Goal: Task Accomplishment & Management: Complete application form

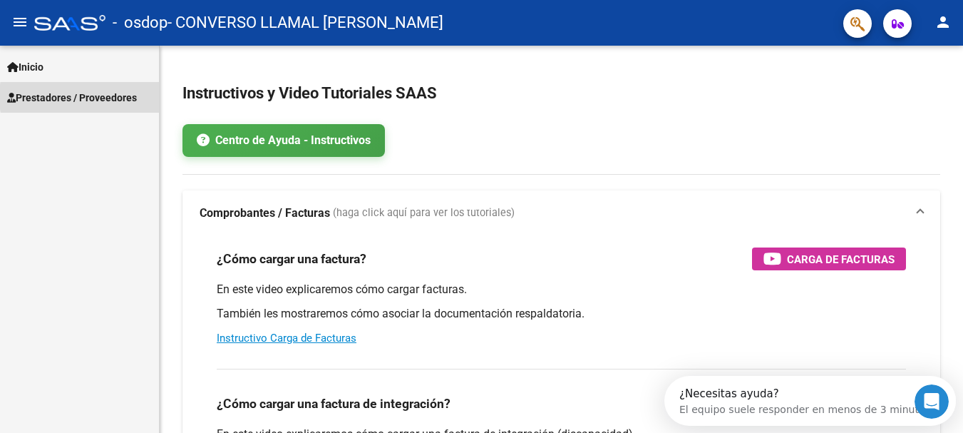
click at [118, 97] on span "Prestadores / Proveedores" at bounding box center [72, 98] width 130 height 16
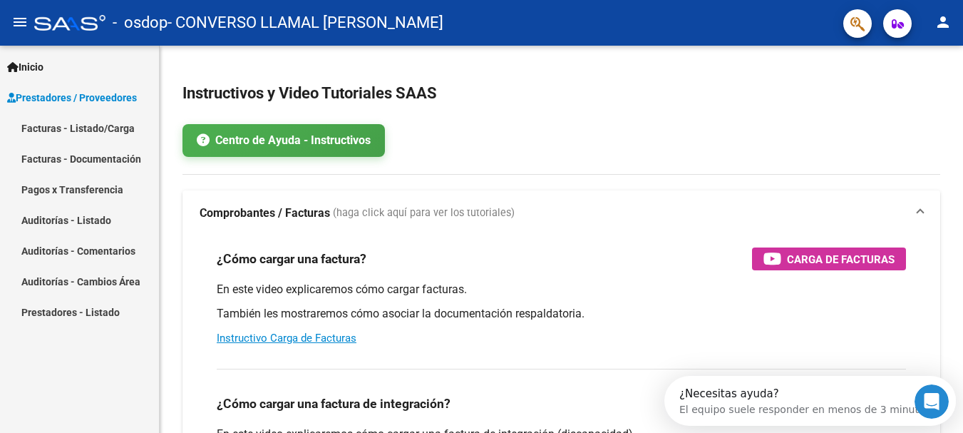
click at [112, 125] on link "Facturas - Listado/Carga" at bounding box center [79, 128] width 159 height 31
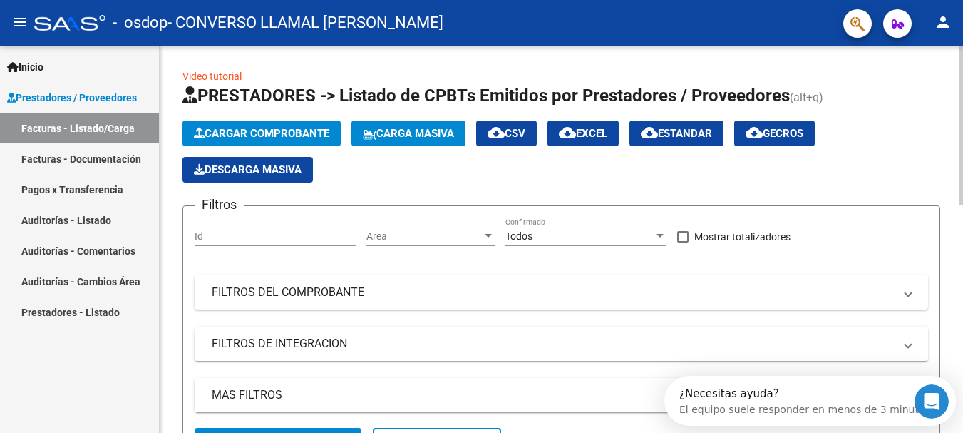
scroll to position [12, 0]
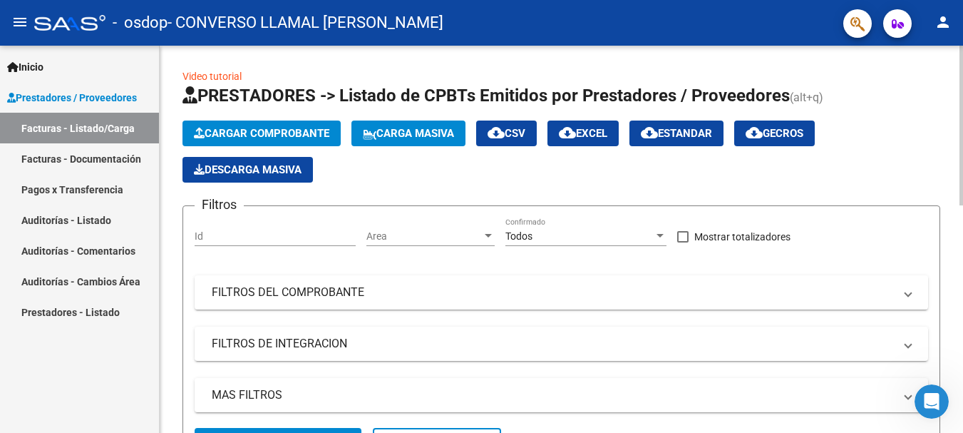
drag, startPoint x: 964, startPoint y: 151, endPoint x: 973, endPoint y: 247, distance: 96.0
click at [963, 247] on html "menu - osdop - CONVERSO LLAMAL [PERSON_NAME] person Inicio Instructivos Contact…" at bounding box center [481, 216] width 963 height 433
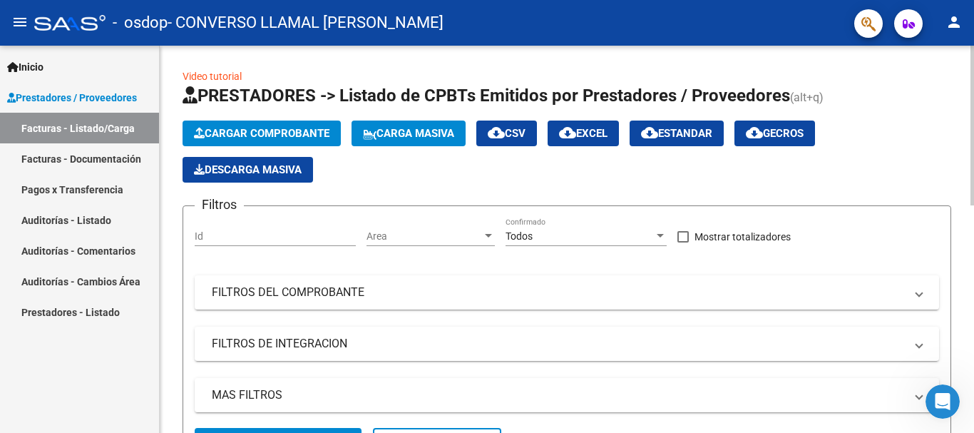
scroll to position [387, 0]
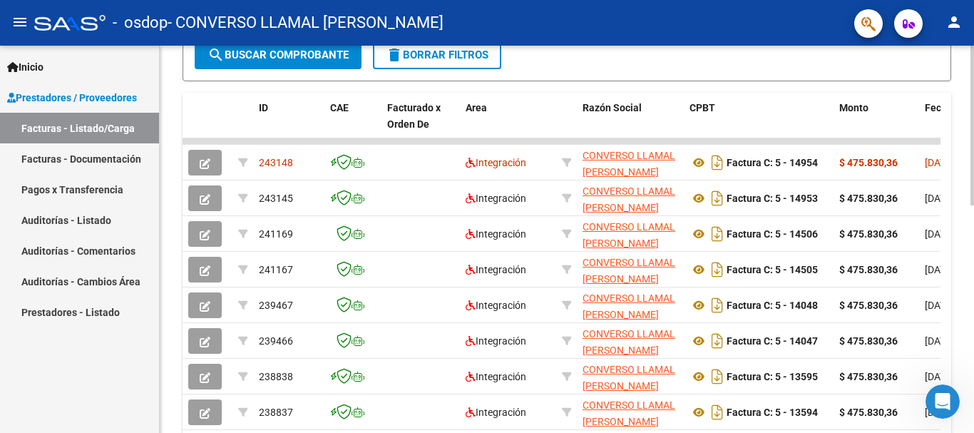
click at [973, 292] on div at bounding box center [972, 239] width 4 height 387
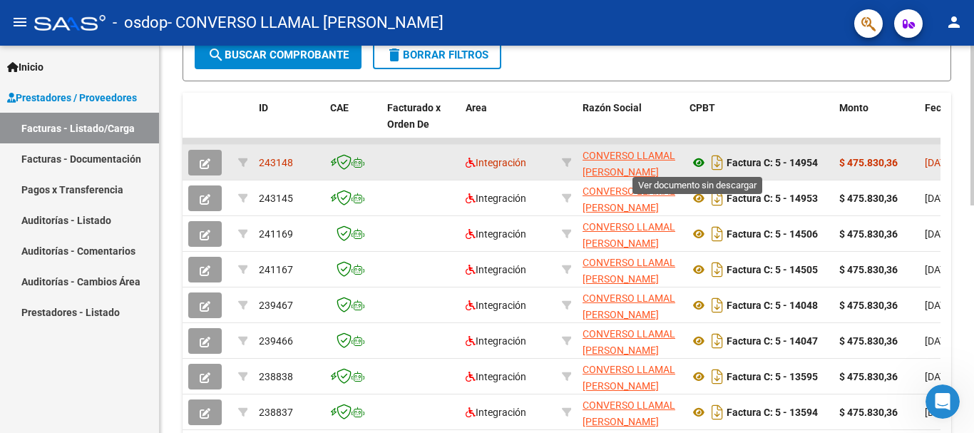
click at [702, 161] on icon at bounding box center [698, 162] width 19 height 17
click at [204, 170] on button "button" at bounding box center [205, 163] width 34 height 26
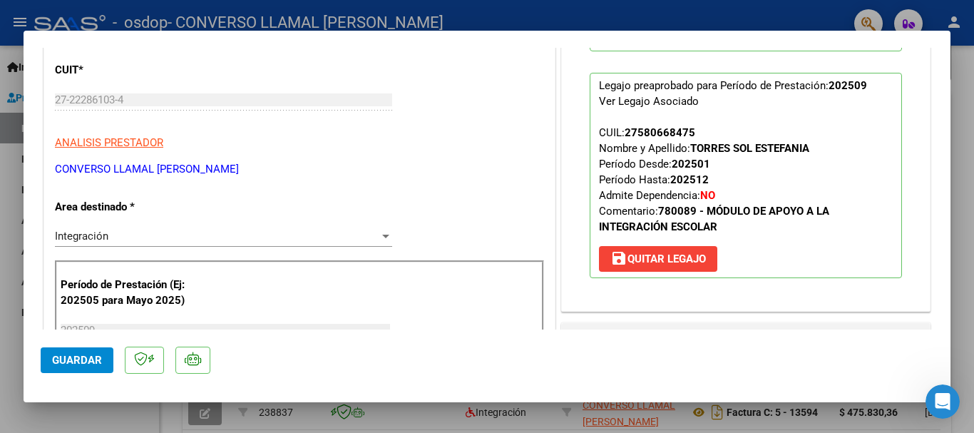
scroll to position [168, 0]
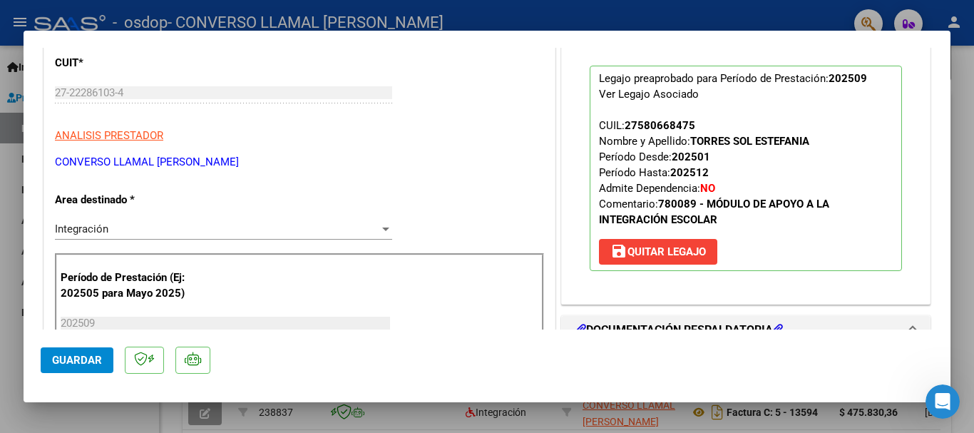
click at [973, 254] on div at bounding box center [487, 216] width 974 height 433
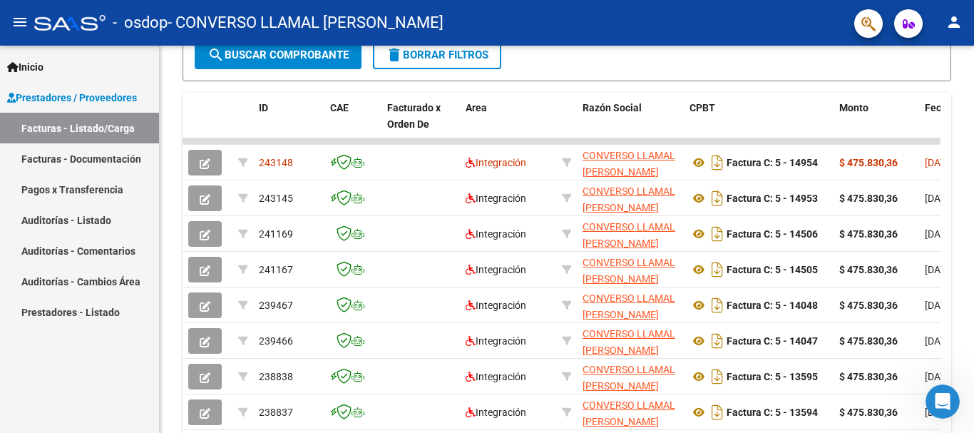
scroll to position [387, 0]
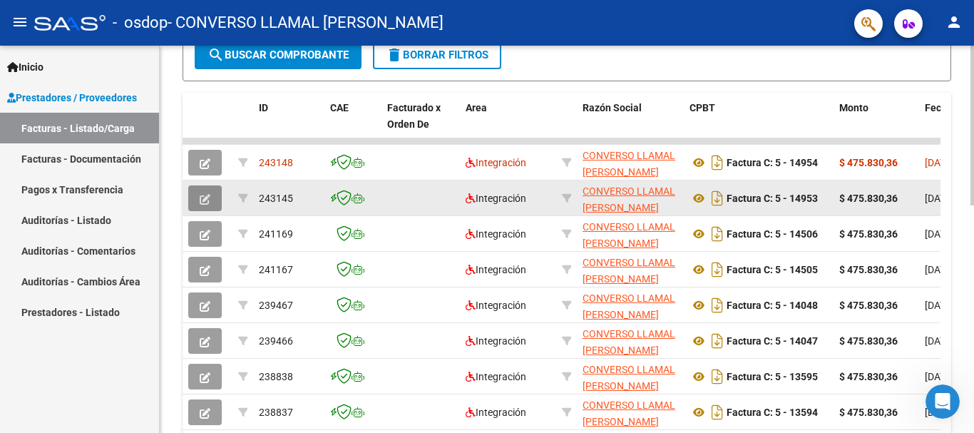
click at [205, 201] on icon "button" at bounding box center [205, 199] width 11 height 11
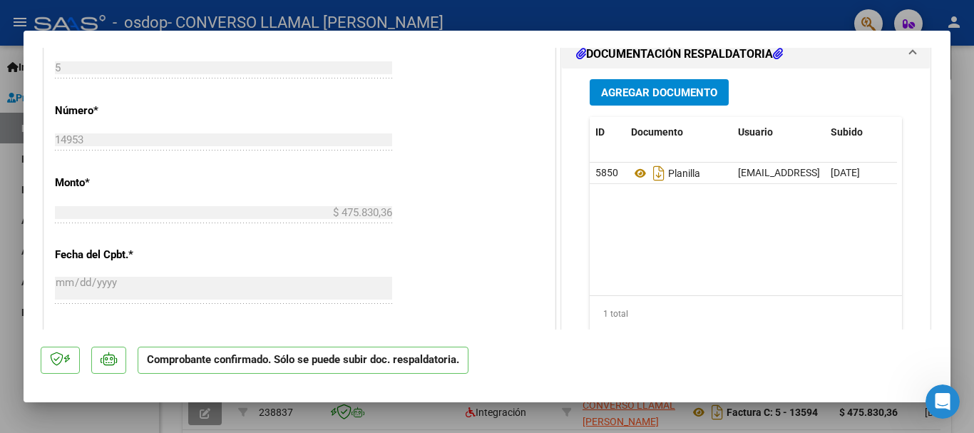
scroll to position [773, 0]
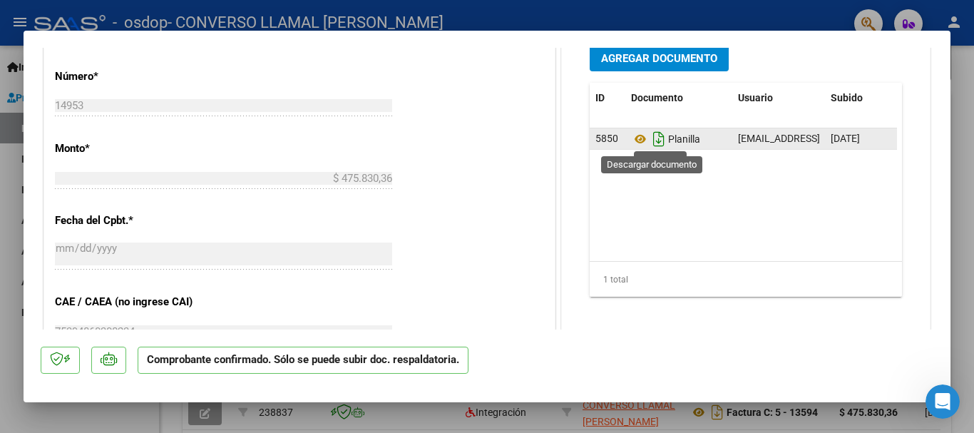
click at [654, 138] on icon "Descargar documento" at bounding box center [658, 139] width 19 height 23
click at [11, 161] on div at bounding box center [487, 216] width 974 height 433
type input "$ 0,00"
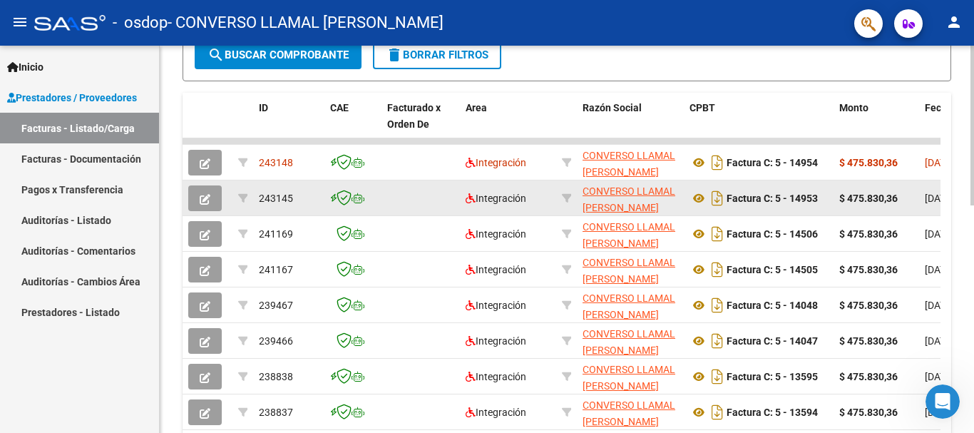
scroll to position [387, 0]
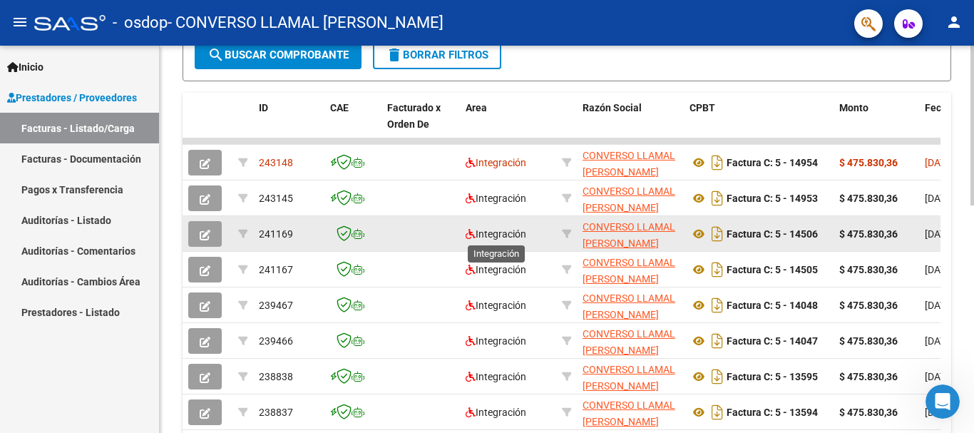
click at [514, 228] on span "Integración" at bounding box center [495, 233] width 61 height 11
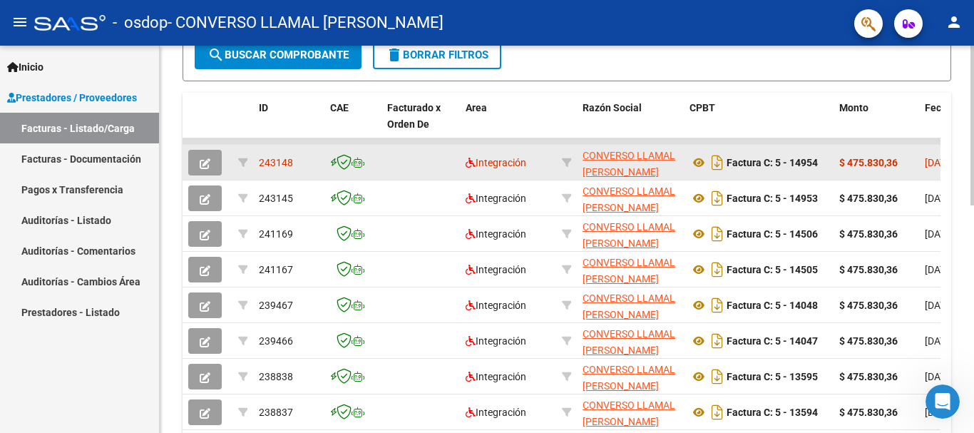
click at [203, 170] on button "button" at bounding box center [205, 163] width 34 height 26
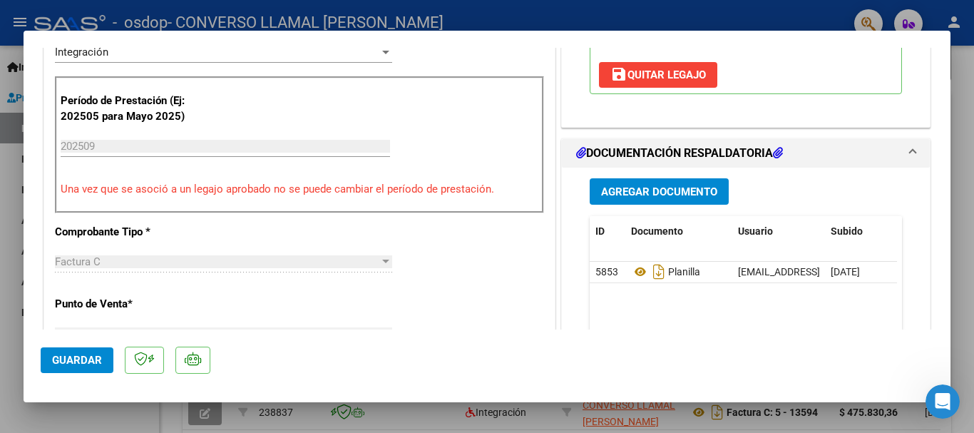
scroll to position [389, 0]
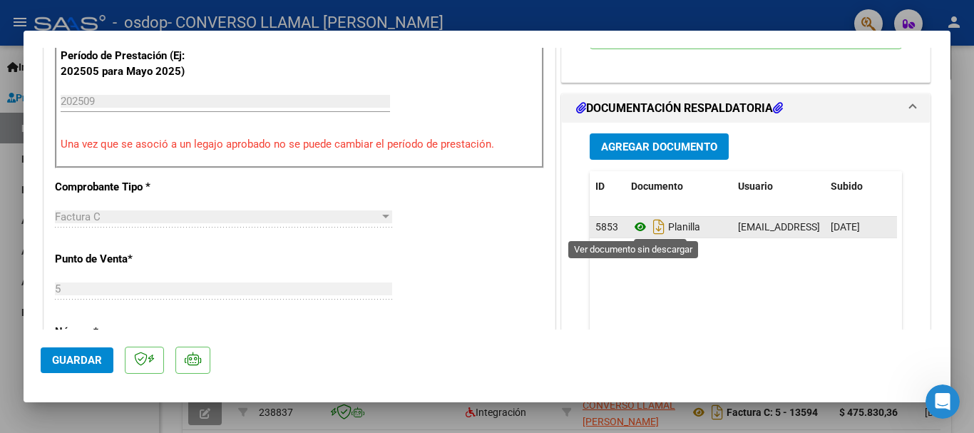
click at [631, 227] on icon at bounding box center [640, 226] width 19 height 17
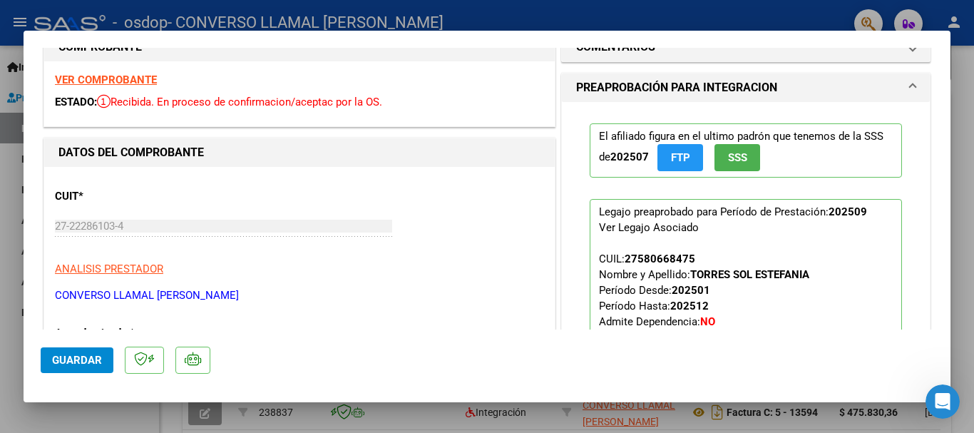
scroll to position [0, 0]
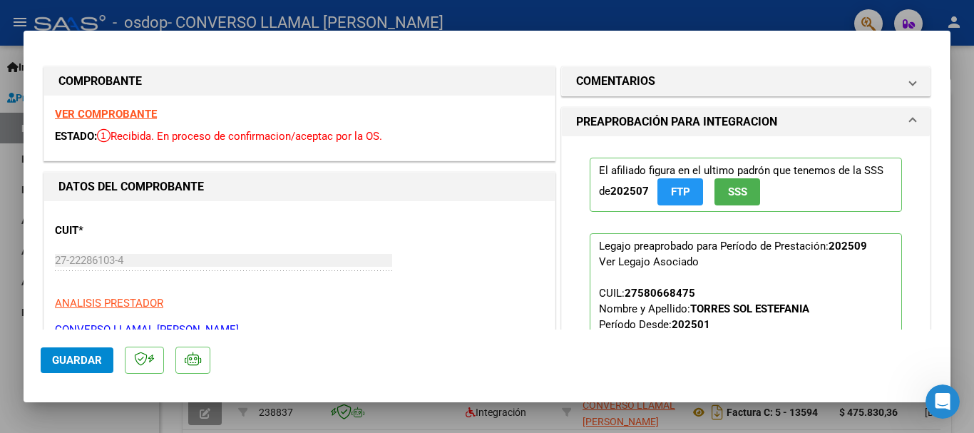
click at [16, 253] on div at bounding box center [487, 216] width 974 height 433
type input "$ 0,00"
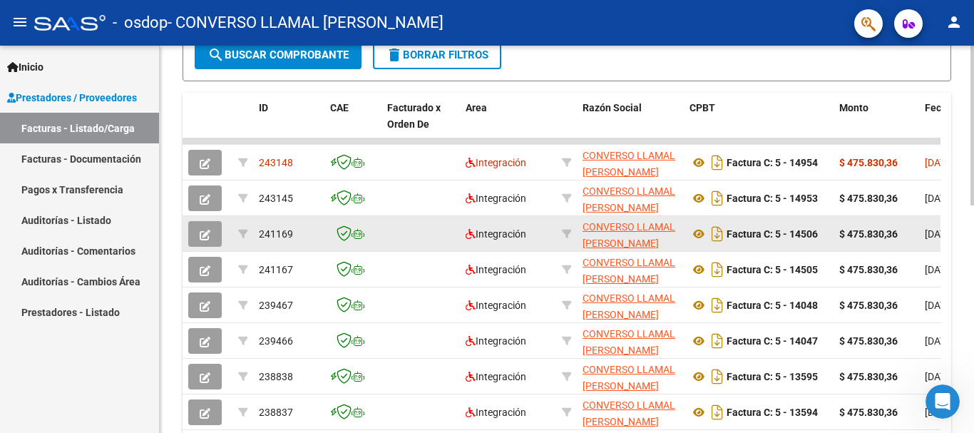
scroll to position [387, 0]
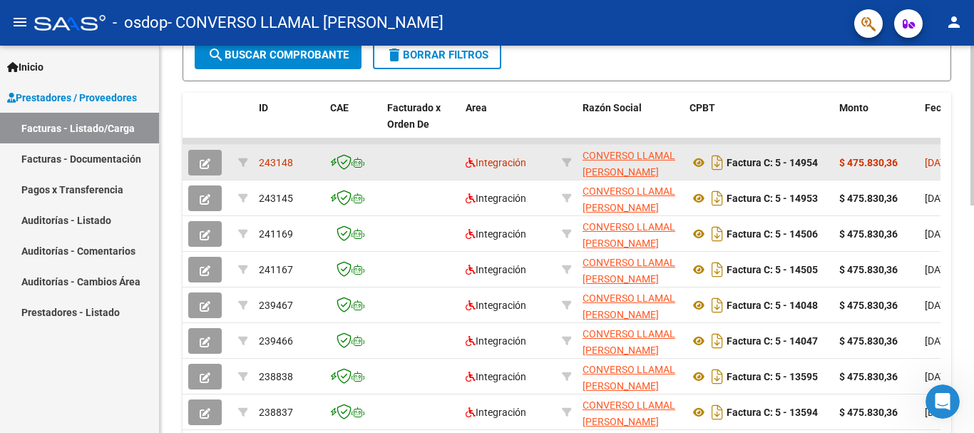
click at [208, 166] on icon "button" at bounding box center [205, 163] width 11 height 11
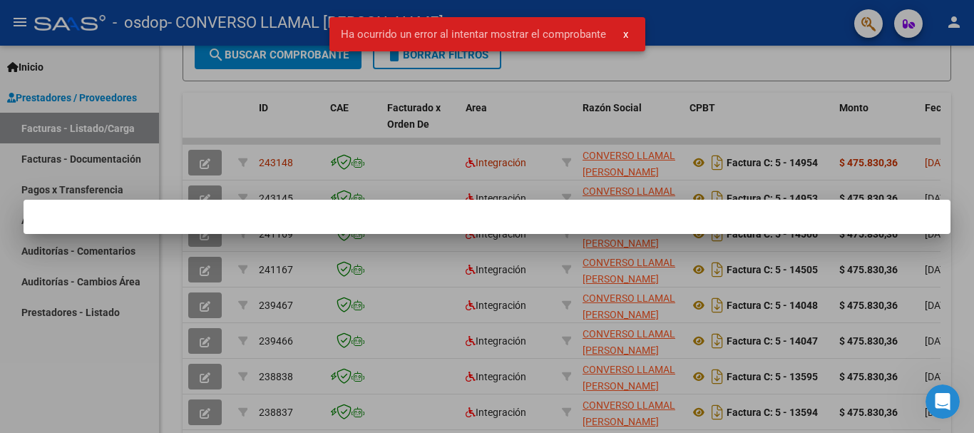
click at [626, 38] on span "x" at bounding box center [625, 34] width 5 height 13
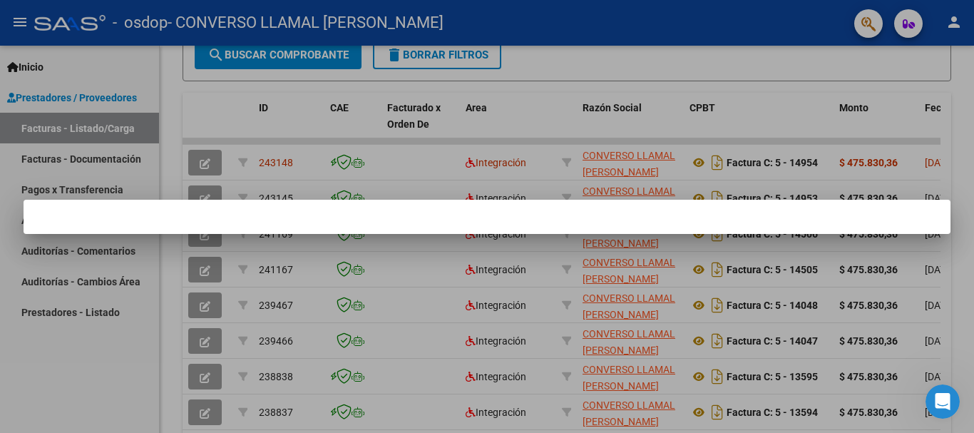
click at [434, 345] on div at bounding box center [487, 216] width 974 height 433
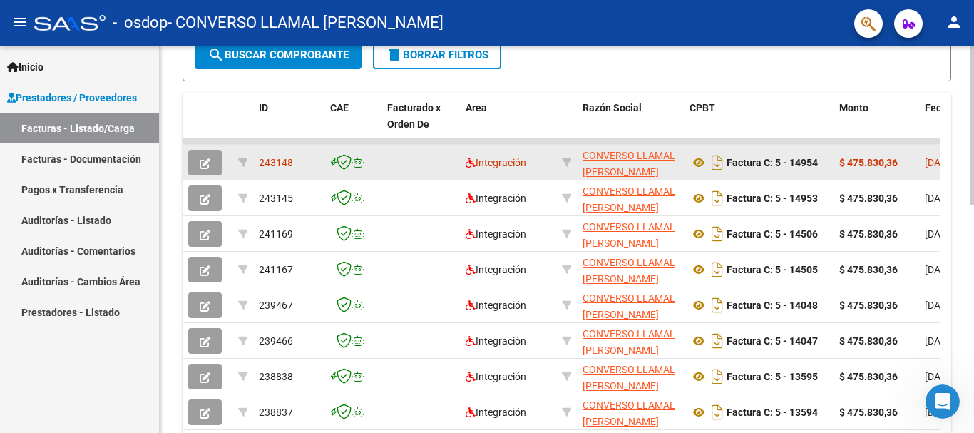
click at [203, 161] on icon "button" at bounding box center [205, 163] width 11 height 11
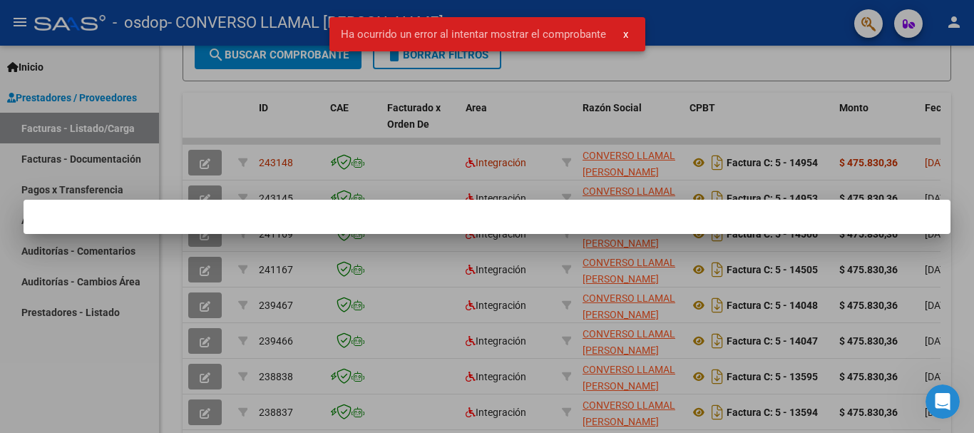
click at [201, 205] on mat-dialog-container at bounding box center [487, 217] width 927 height 34
click at [203, 202] on mat-dialog-container at bounding box center [487, 217] width 927 height 34
click at [624, 38] on span "x" at bounding box center [625, 34] width 5 height 13
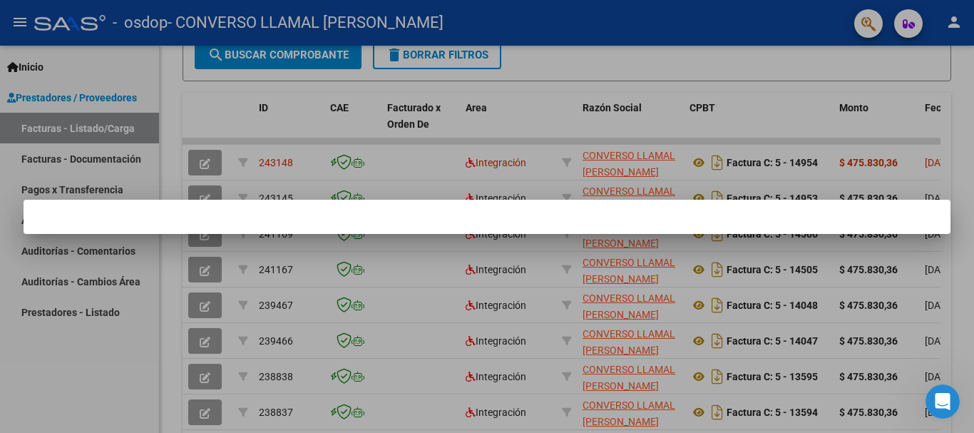
click at [127, 342] on div at bounding box center [487, 216] width 974 height 433
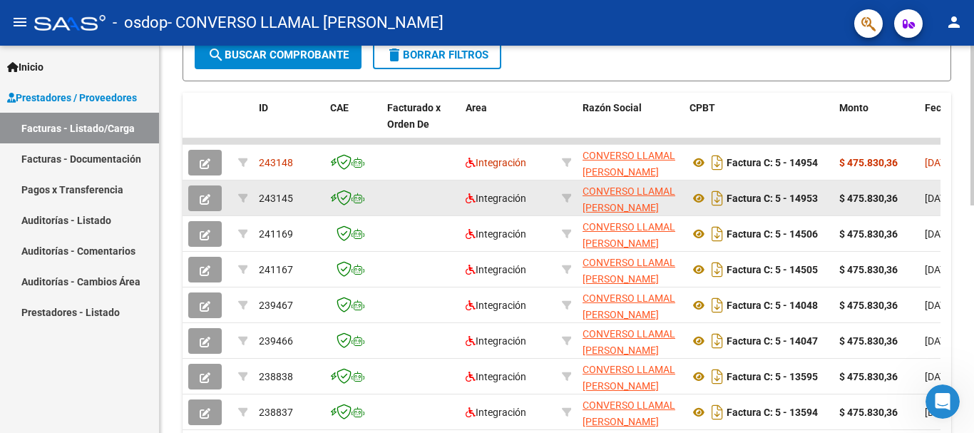
click at [207, 192] on span "button" at bounding box center [205, 198] width 11 height 13
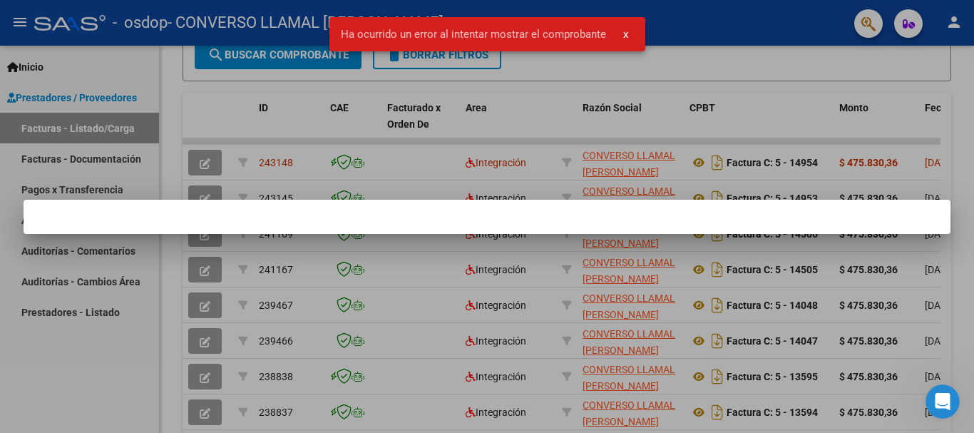
click at [624, 35] on span "x" at bounding box center [625, 34] width 5 height 13
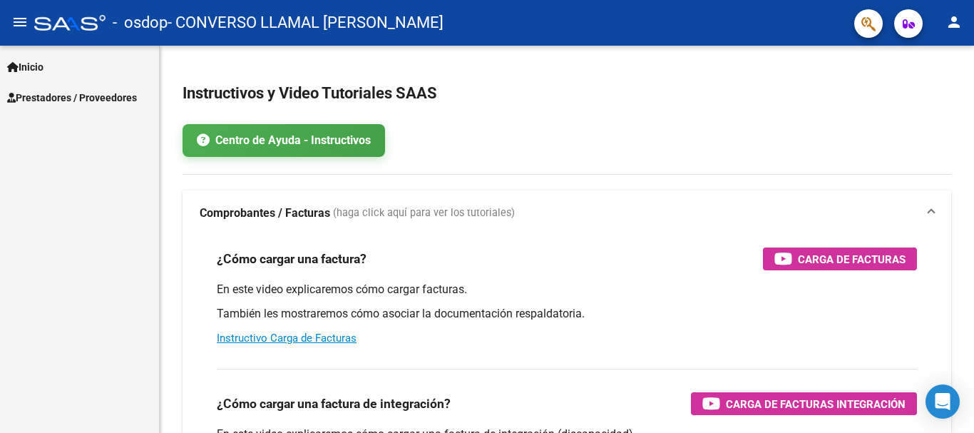
click at [75, 98] on span "Prestadores / Proveedores" at bounding box center [72, 98] width 130 height 16
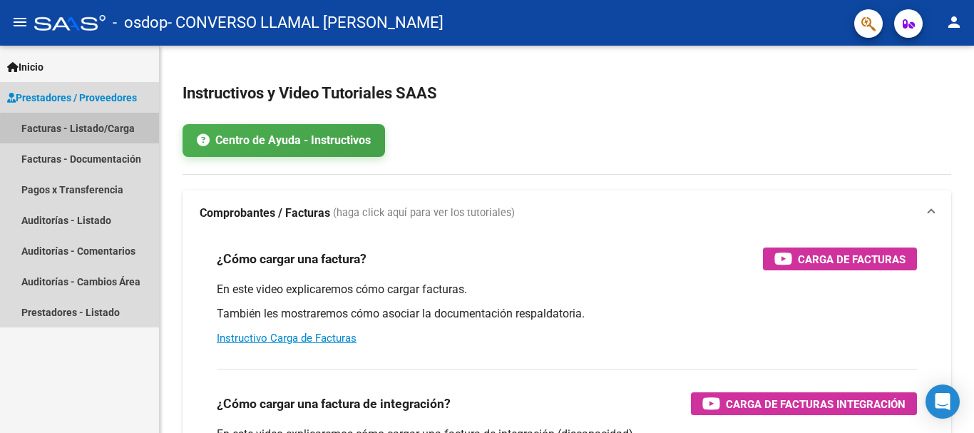
click at [89, 130] on link "Facturas - Listado/Carga" at bounding box center [79, 128] width 159 height 31
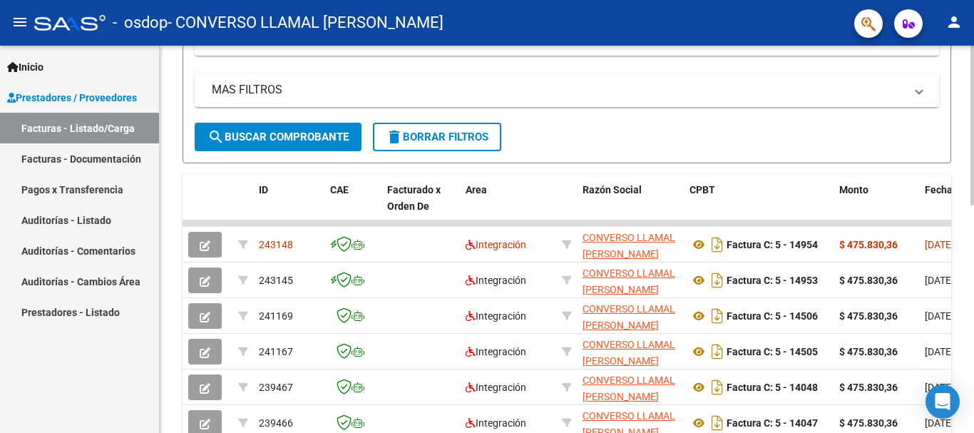
scroll to position [343, 0]
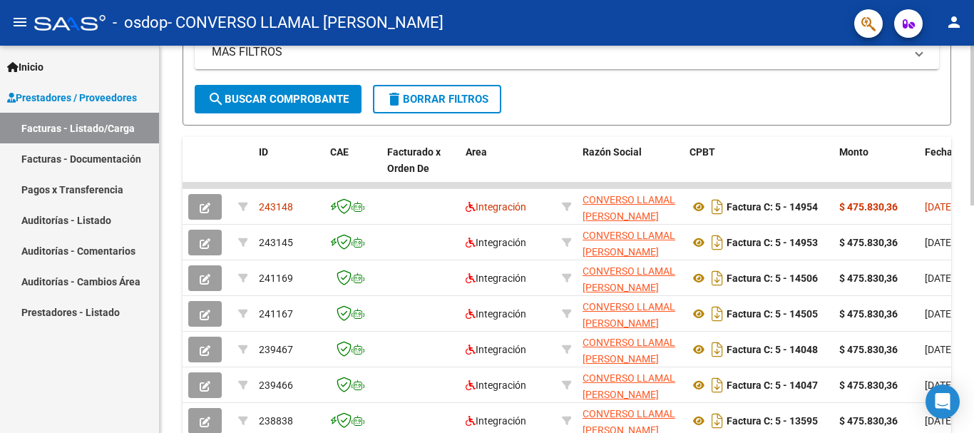
click at [973, 344] on div at bounding box center [972, 270] width 4 height 160
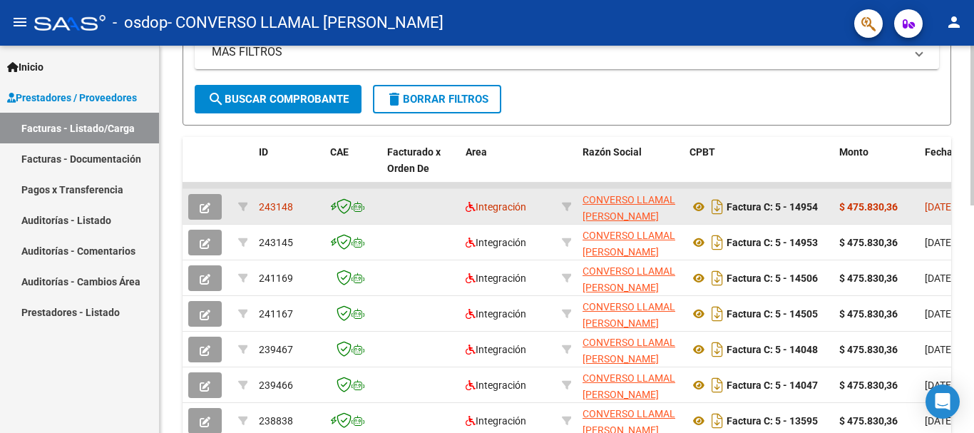
click at [206, 206] on icon "button" at bounding box center [205, 207] width 11 height 11
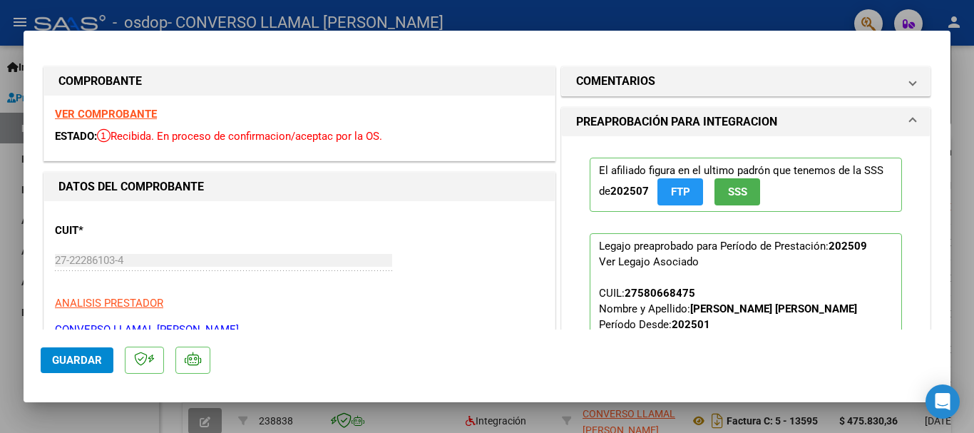
click at [15, 220] on div at bounding box center [487, 216] width 974 height 433
type input "$ 0,00"
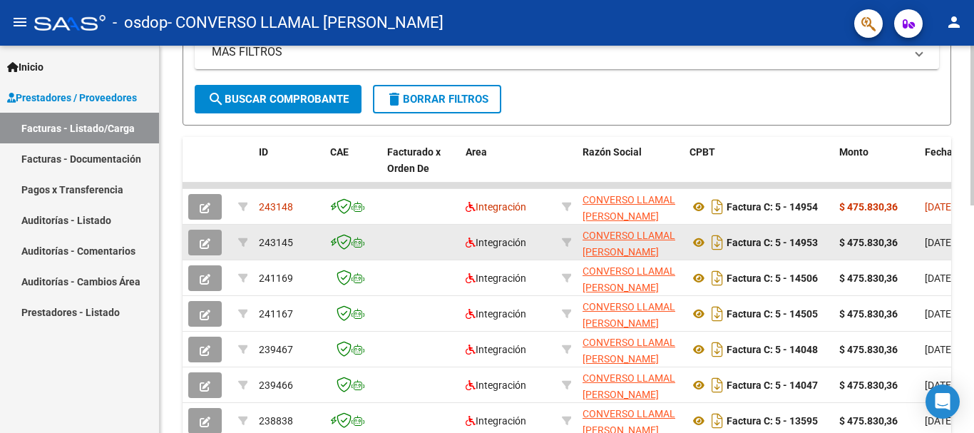
click at [205, 239] on icon "button" at bounding box center [205, 243] width 11 height 11
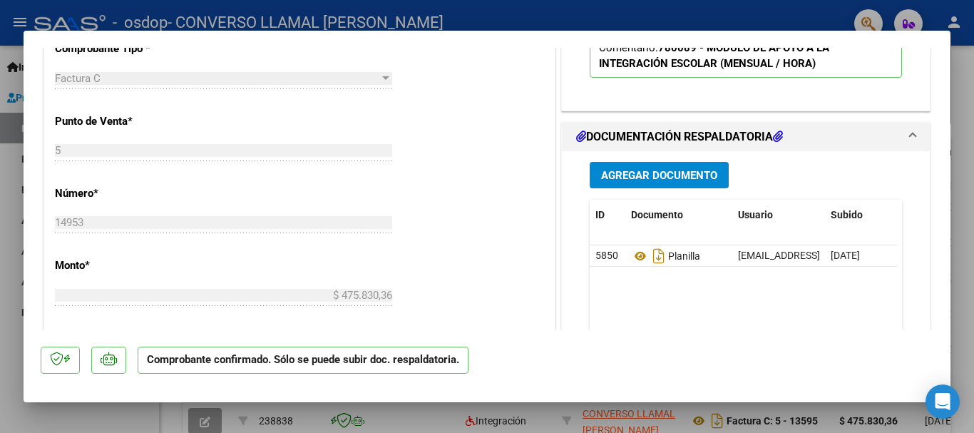
scroll to position [683, 0]
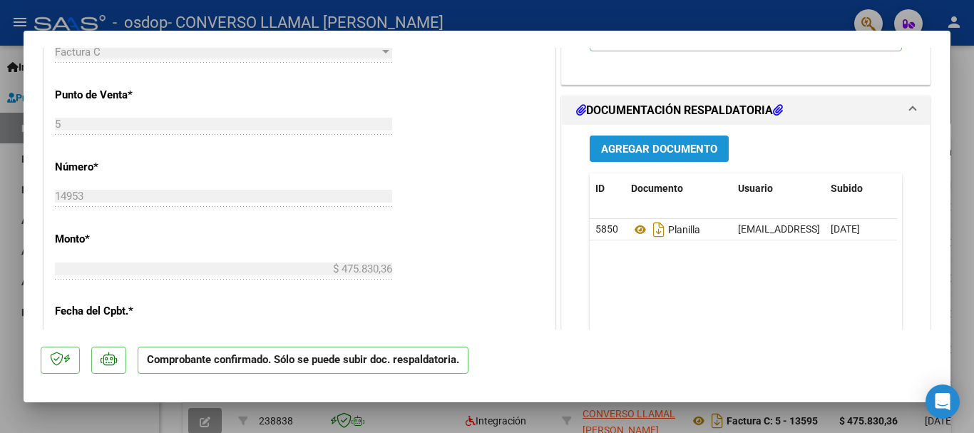
click at [691, 145] on span "Agregar Documento" at bounding box center [659, 149] width 116 height 13
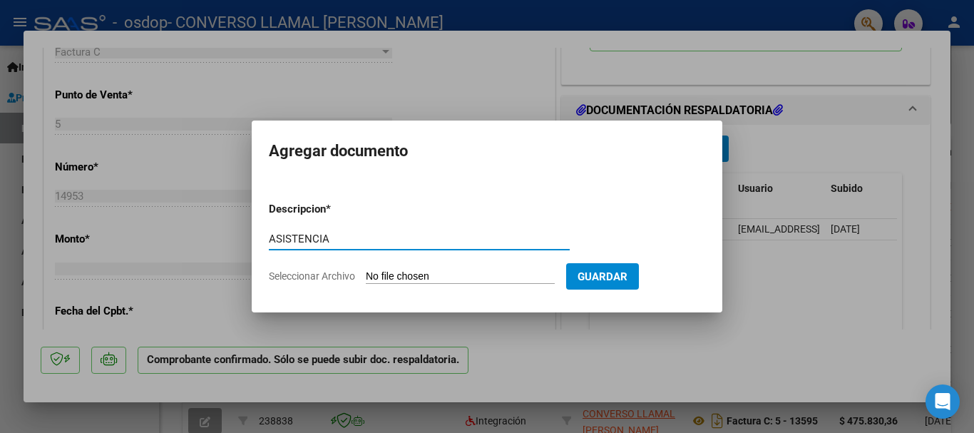
type input "ASISTENCIA"
click at [393, 272] on input "Seleccionar Archivo" at bounding box center [460, 277] width 189 height 14
type input "C:\fakepath\PLANILLA SEPTIEMBRE CARDAMA SANTIAGO.pdf"
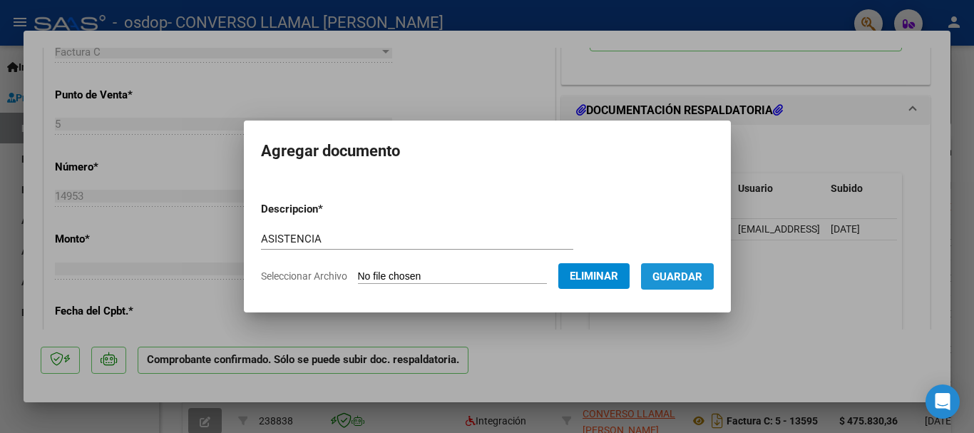
click at [689, 275] on span "Guardar" at bounding box center [677, 276] width 50 height 13
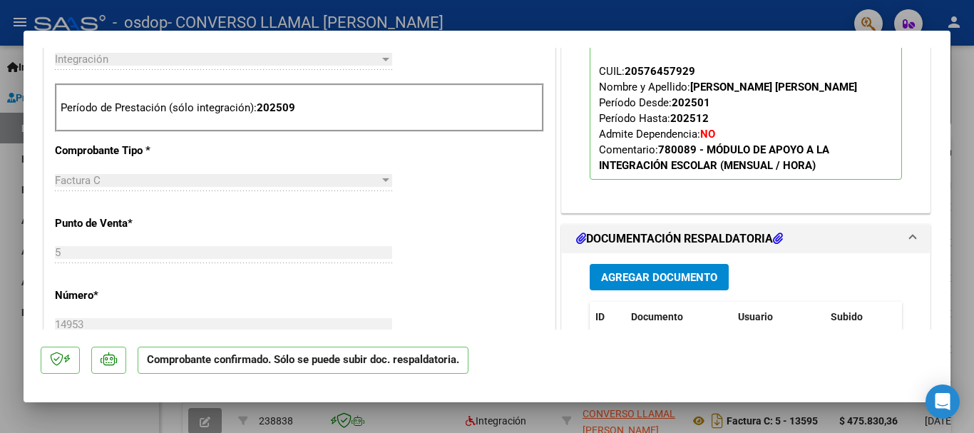
scroll to position [1071, 0]
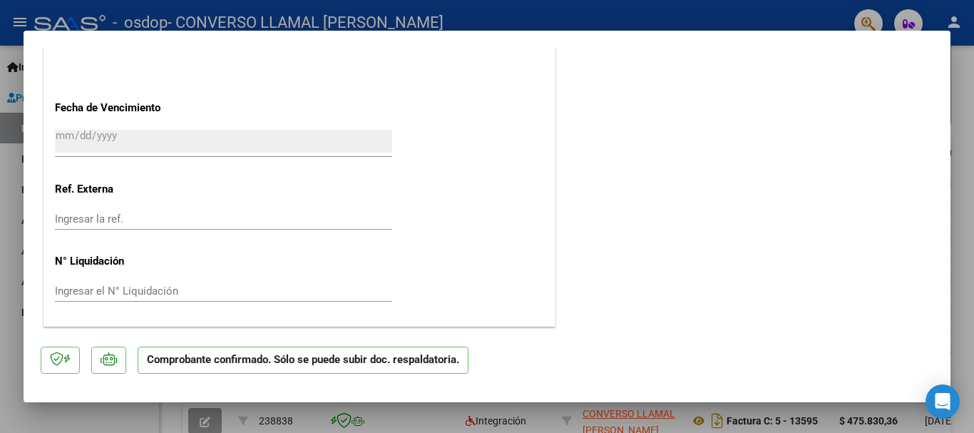
click at [968, 212] on div at bounding box center [487, 216] width 974 height 433
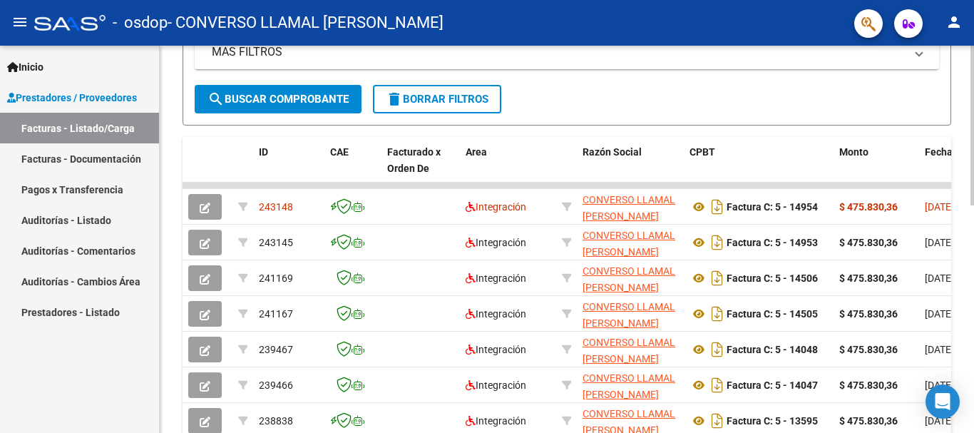
scroll to position [343, 0]
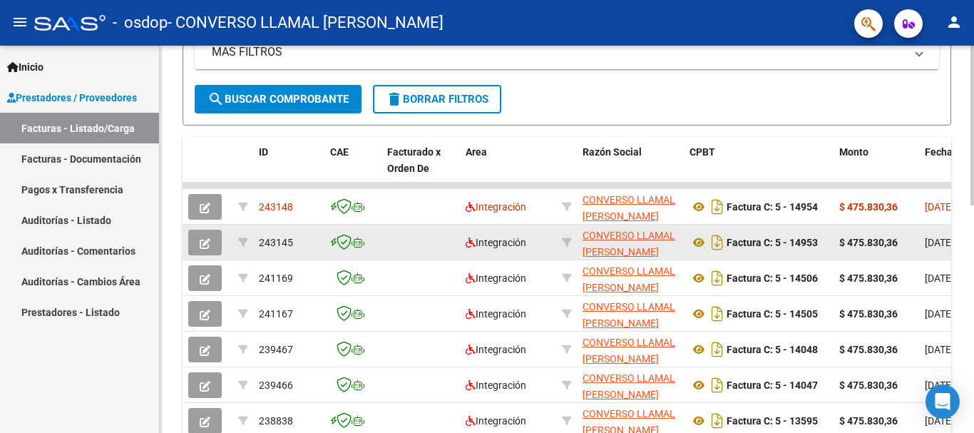
click at [205, 245] on icon "button" at bounding box center [205, 243] width 11 height 11
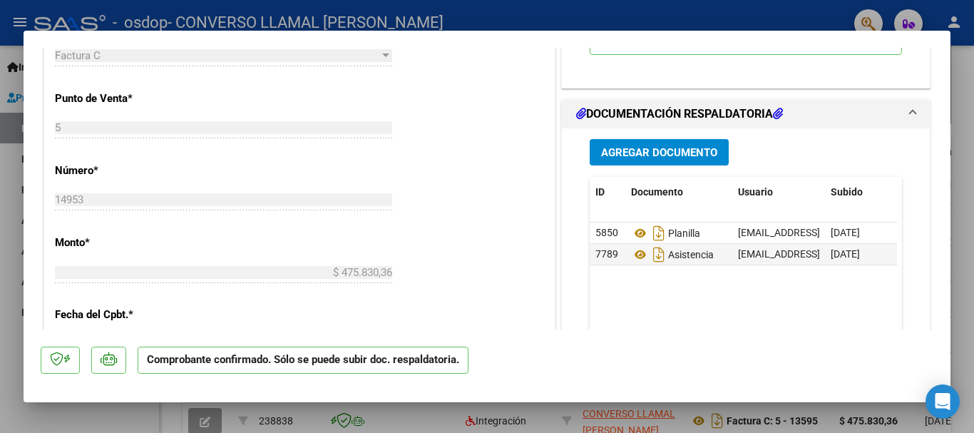
scroll to position [713, 0]
